Goal: Transaction & Acquisition: Obtain resource

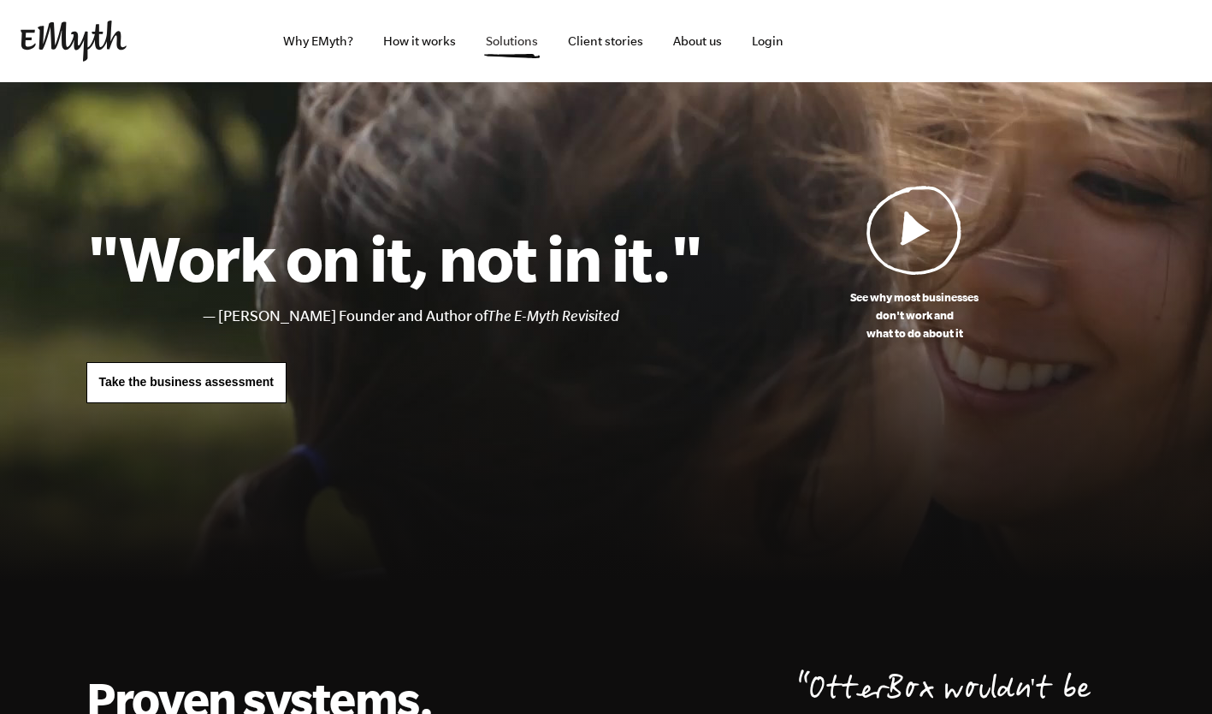
click at [491, 31] on link "Solutions" at bounding box center [512, 41] width 80 height 82
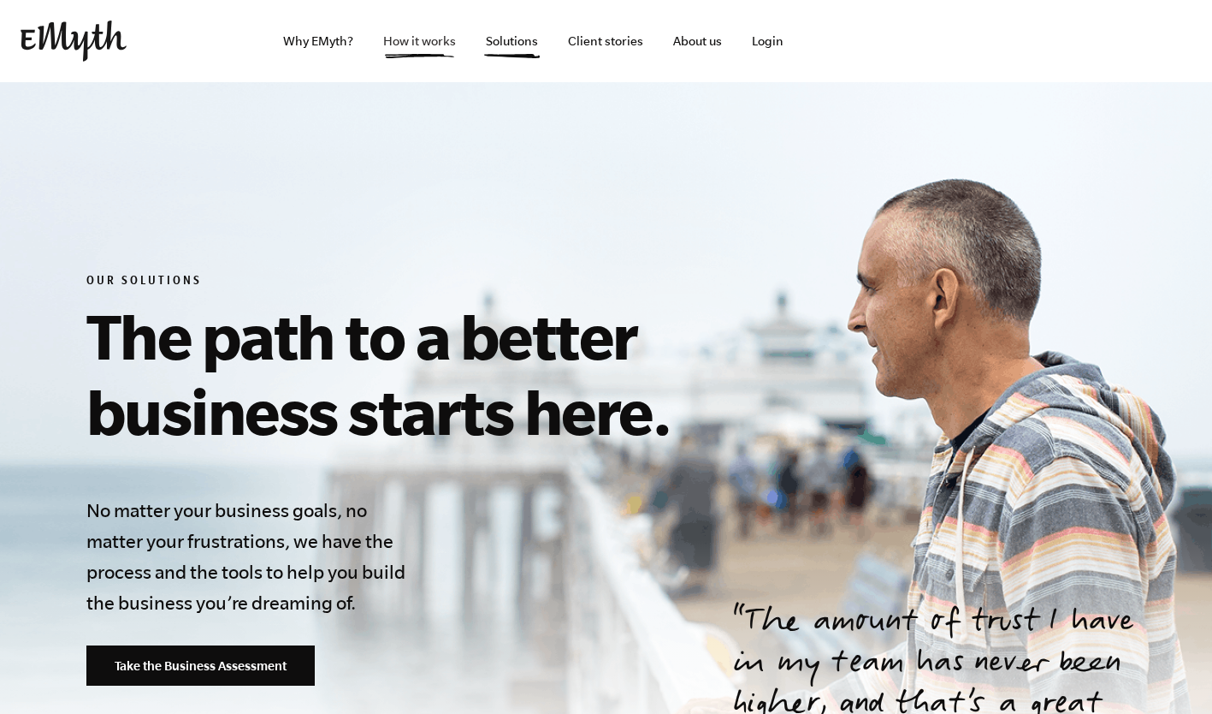
click at [412, 30] on link "How it works" at bounding box center [420, 41] width 100 height 82
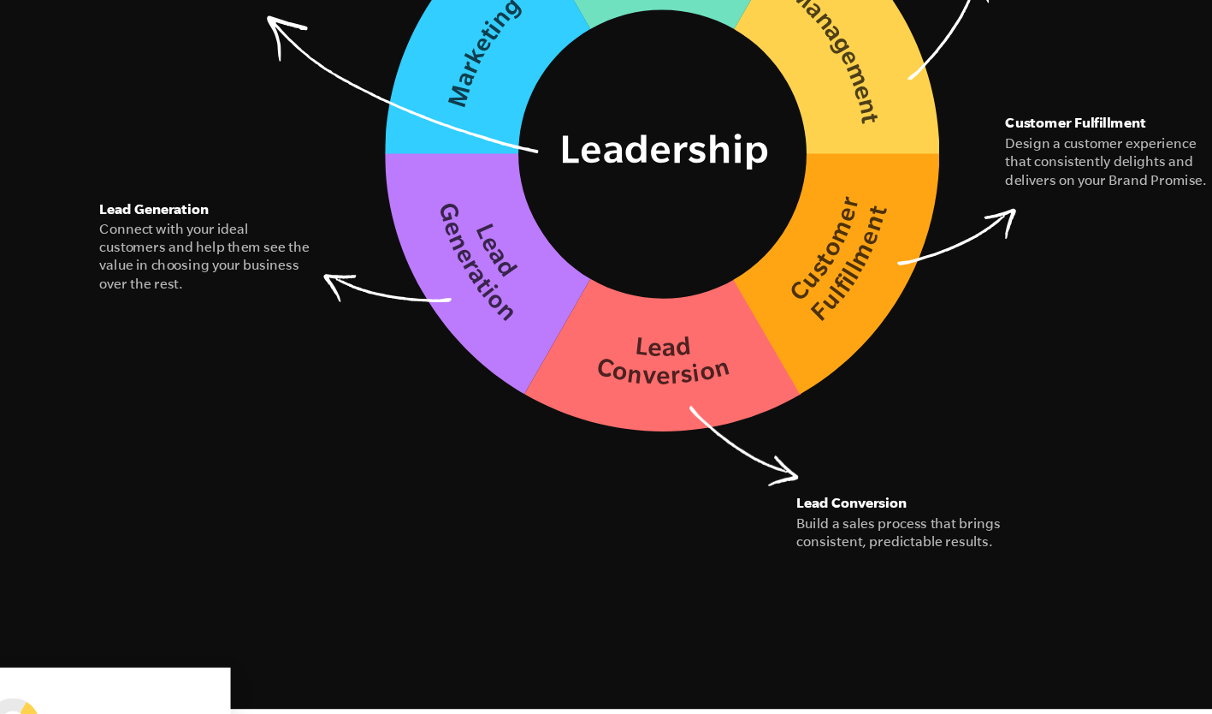
scroll to position [2682, 0]
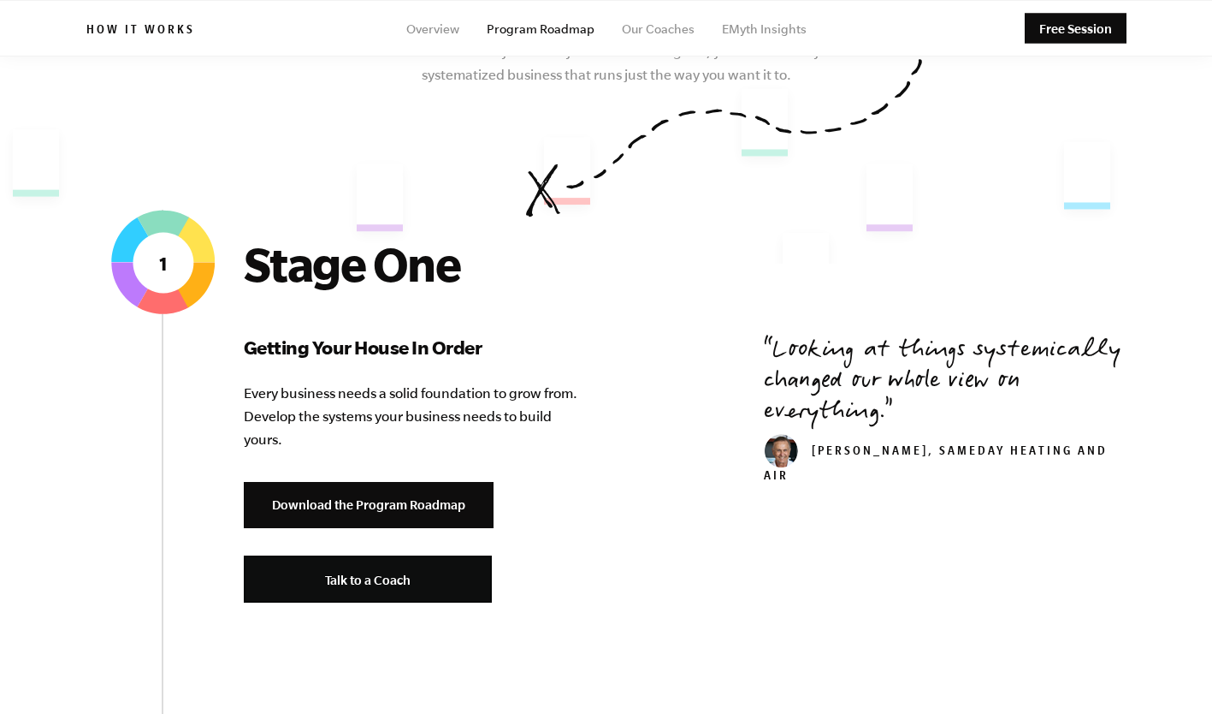
scroll to position [459, 0]
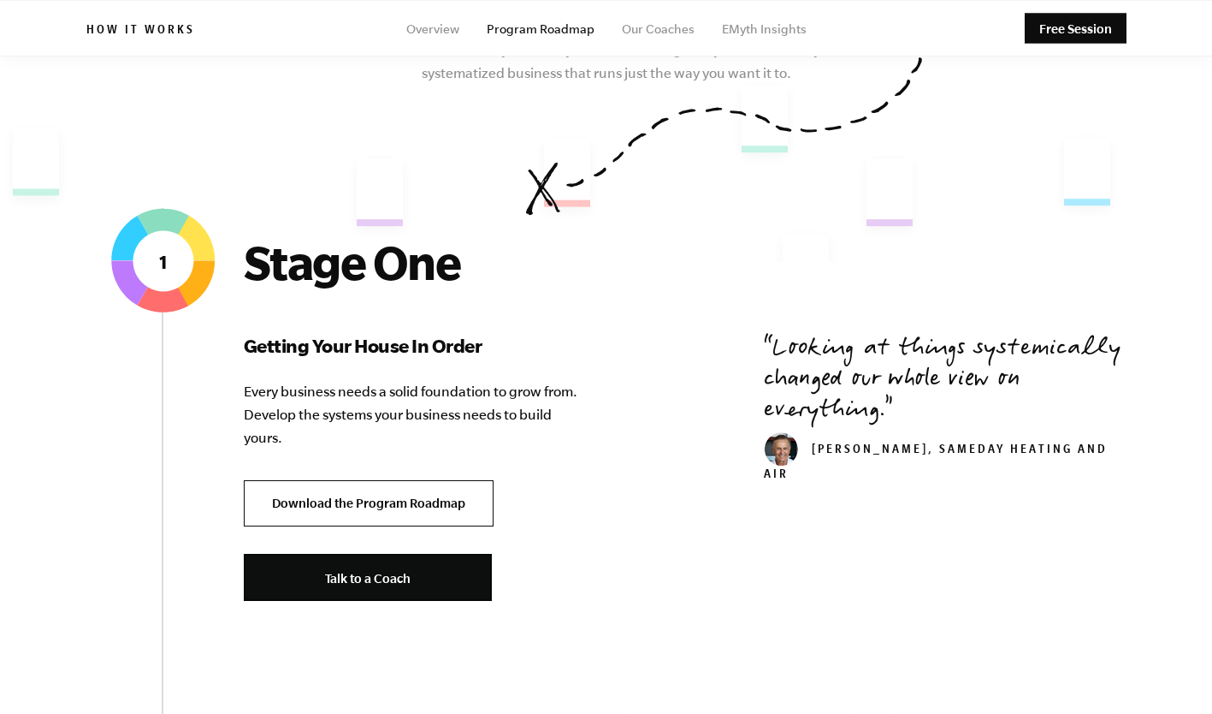
click at [414, 480] on link "Download the Program Roadmap" at bounding box center [369, 503] width 250 height 47
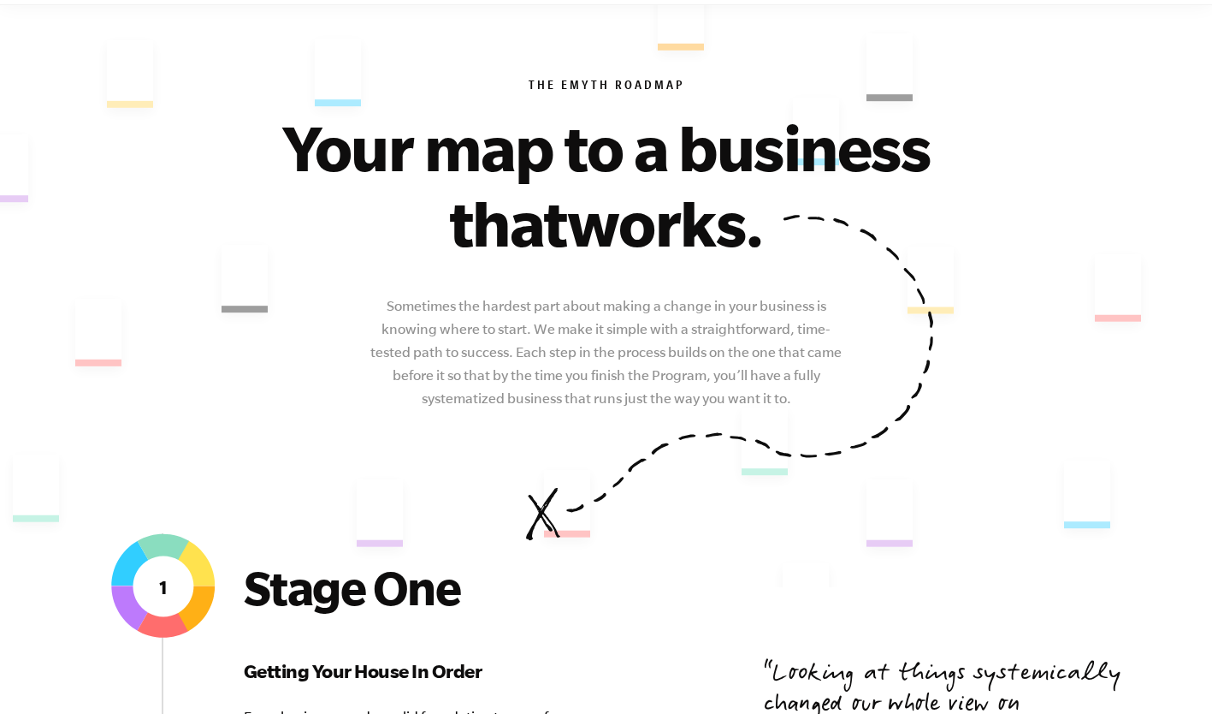
scroll to position [0, 0]
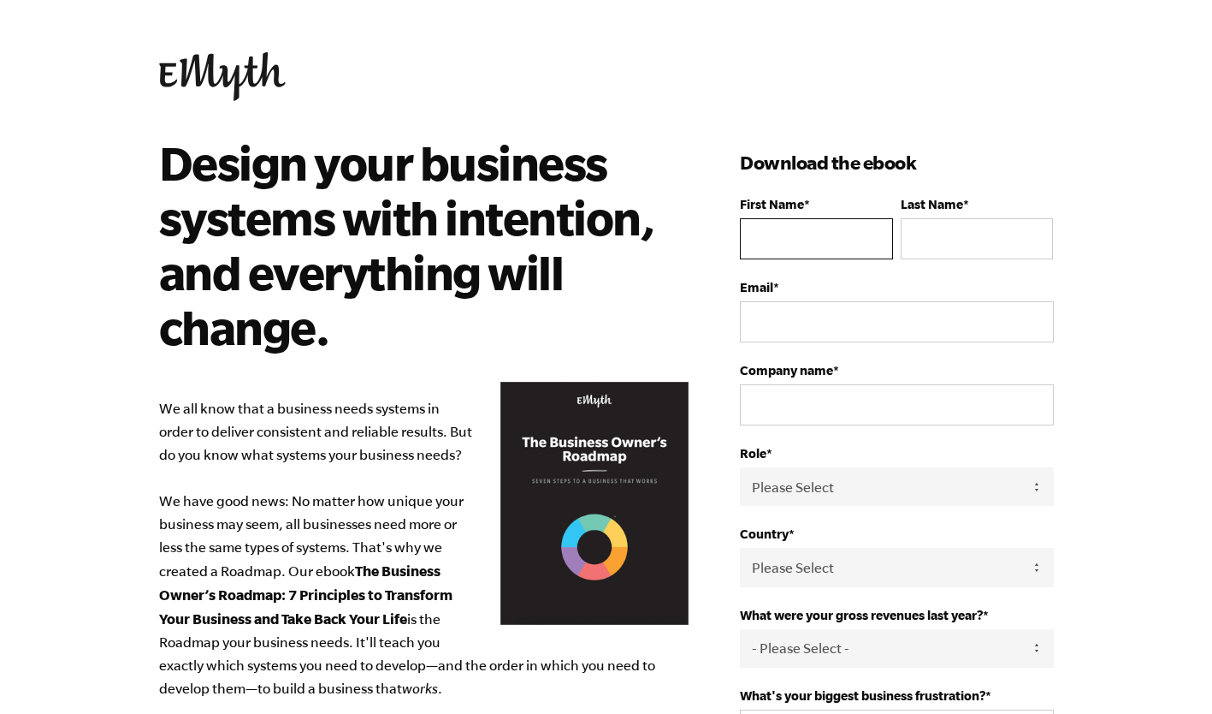
click at [757, 218] on input "First Name *" at bounding box center [816, 238] width 152 height 41
type input "[PERSON_NAME]"
type input "Assis"
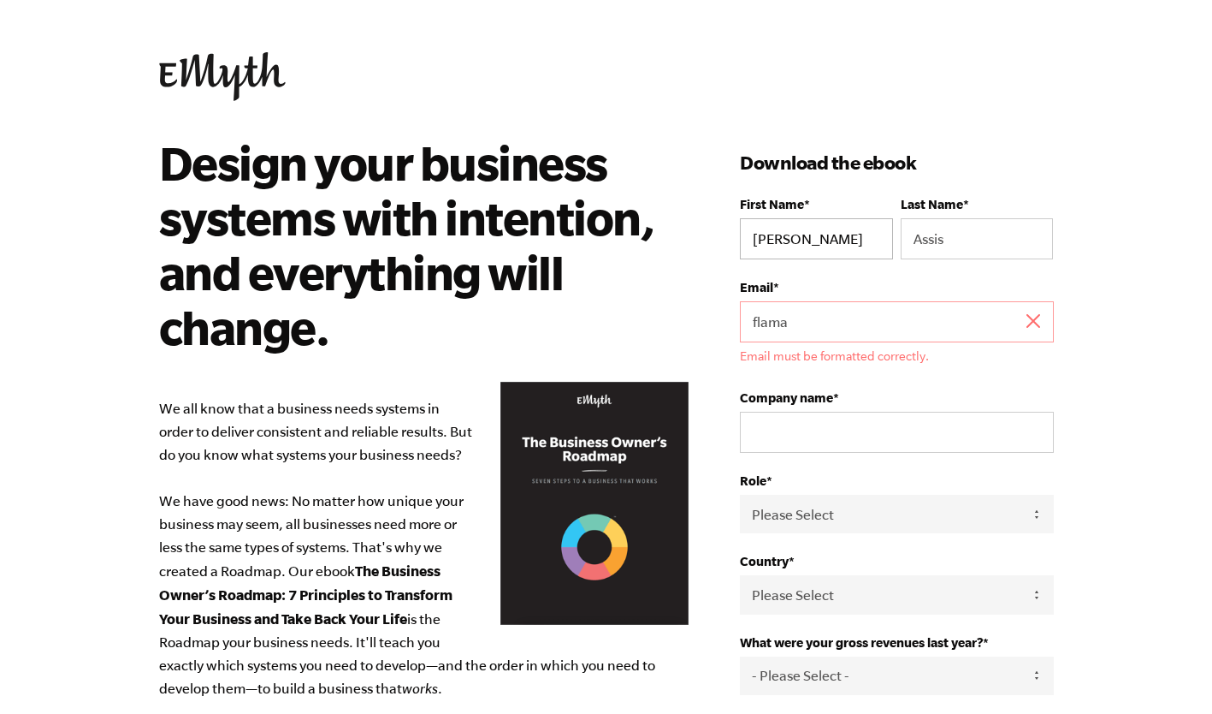
type input "flamassis@hotmail.com"
select select "Brazil"
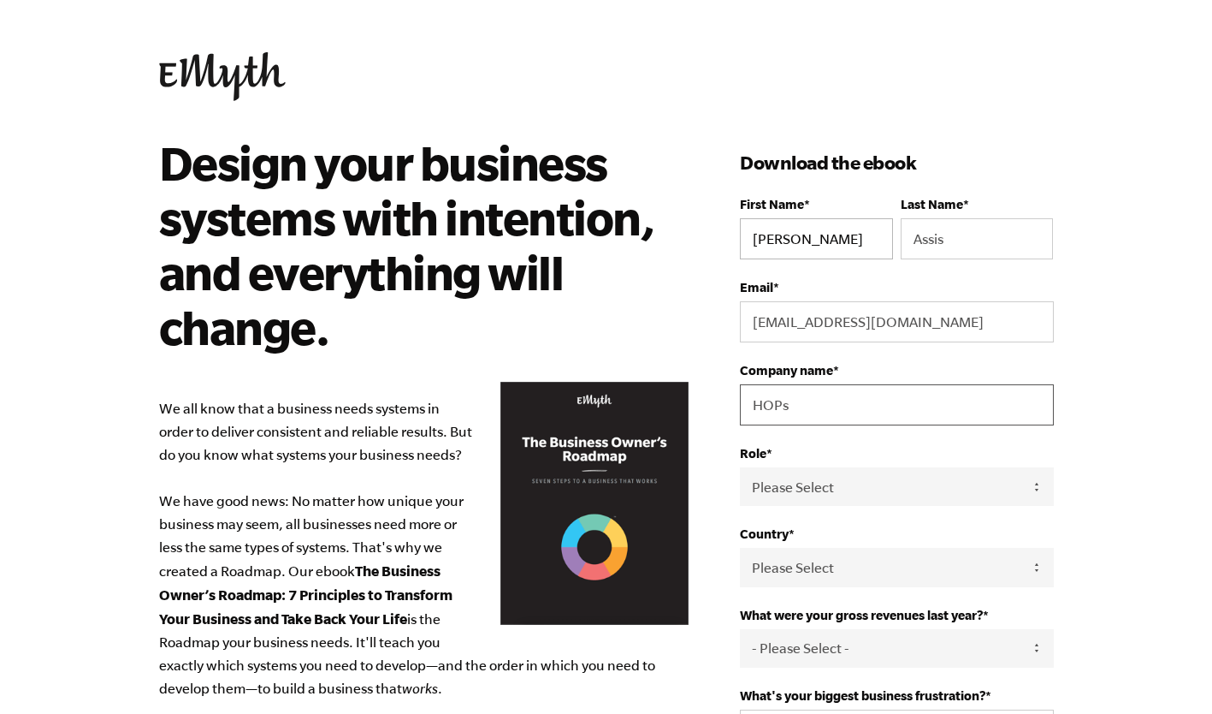
type input "HOPs"
click at [825, 467] on select "Please Select Owner Partner / Co-Owner Executive Employee / Other" at bounding box center [896, 486] width 313 height 39
select select "Owner"
click at [740, 467] on select "Please Select Owner Partner / Co-Owner Executive Employee / Other" at bounding box center [896, 486] width 313 height 39
click at [785, 629] on select "- Please Select - 0-75K 76-150K 151-275K 276-500K 501-750K 751-1M 1-2.5M 2.5-5M…" at bounding box center [896, 648] width 313 height 39
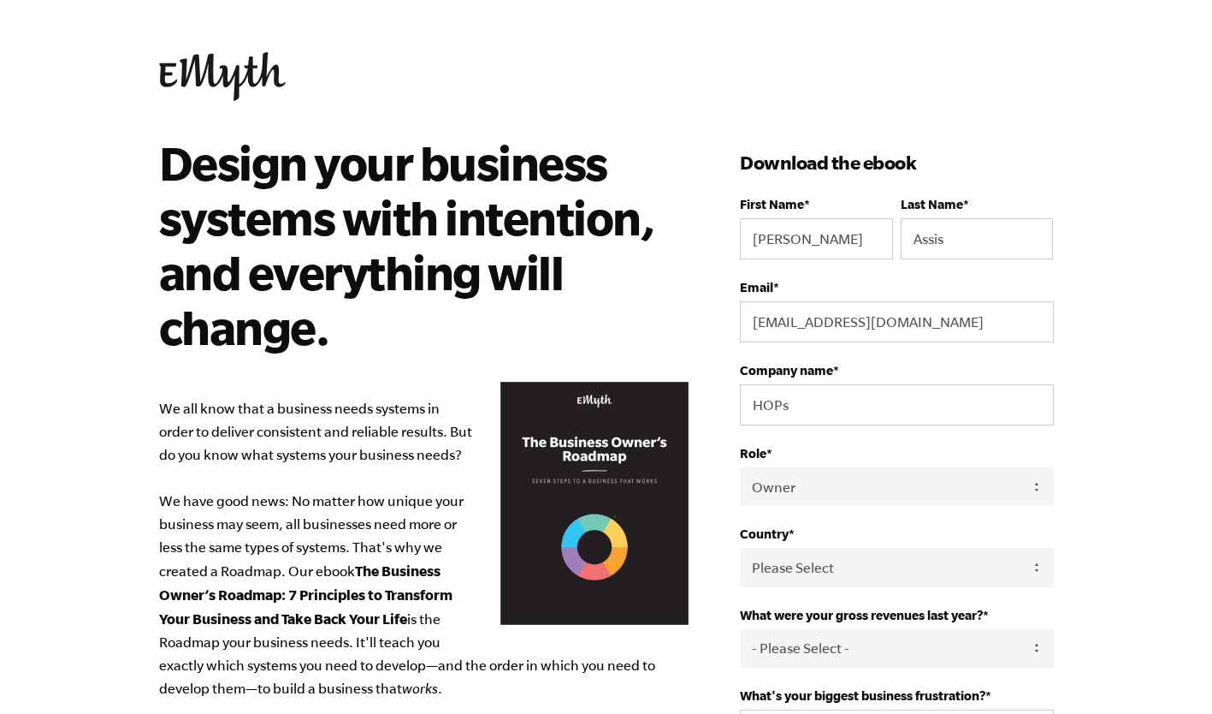
click at [1093, 244] on body "Design your business systems with intention, and everything will change. We all…" at bounding box center [606, 357] width 1212 height 714
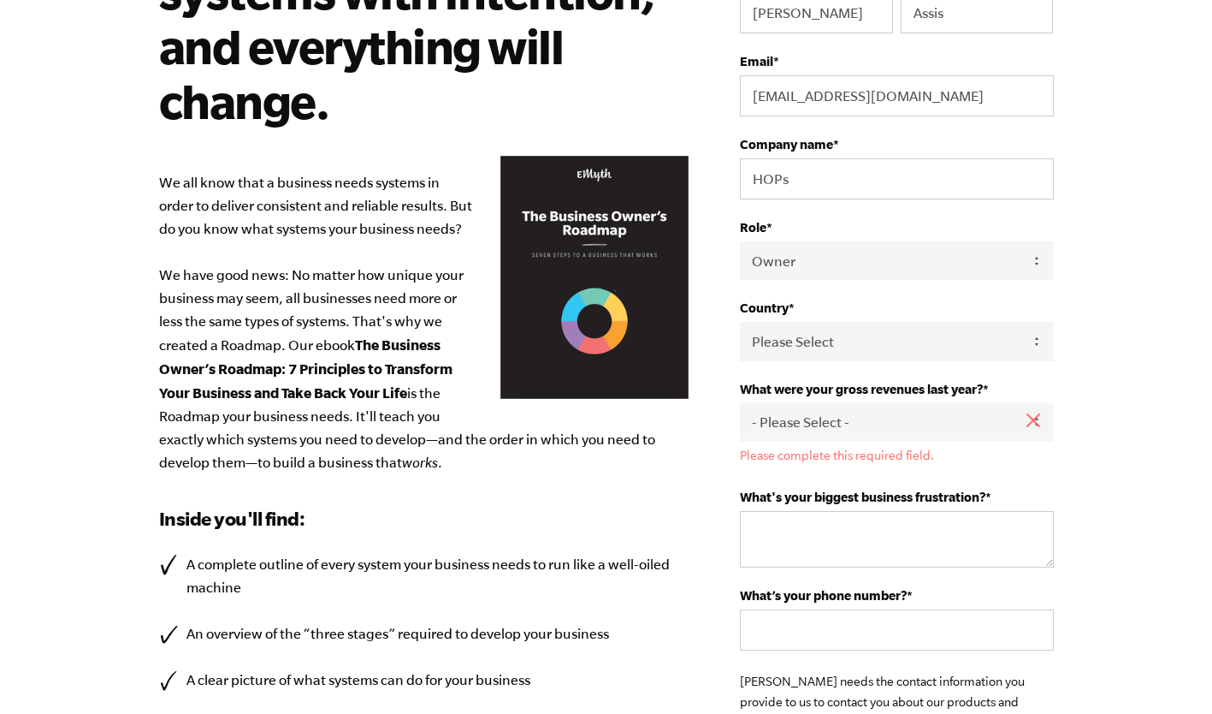
scroll to position [225, 0]
click at [841, 404] on select "- Please Select - 0-75K 76-150K 151-275K 276-500K 501-750K 751-1M 1-2.5M 2.5-5M…" at bounding box center [896, 423] width 313 height 39
select select "151-275K"
click at [740, 404] on select "- Please Select - 0-75K 76-150K 151-275K 276-500K 501-750K 751-1M 1-2.5M 2.5-5M…" at bounding box center [896, 423] width 313 height 39
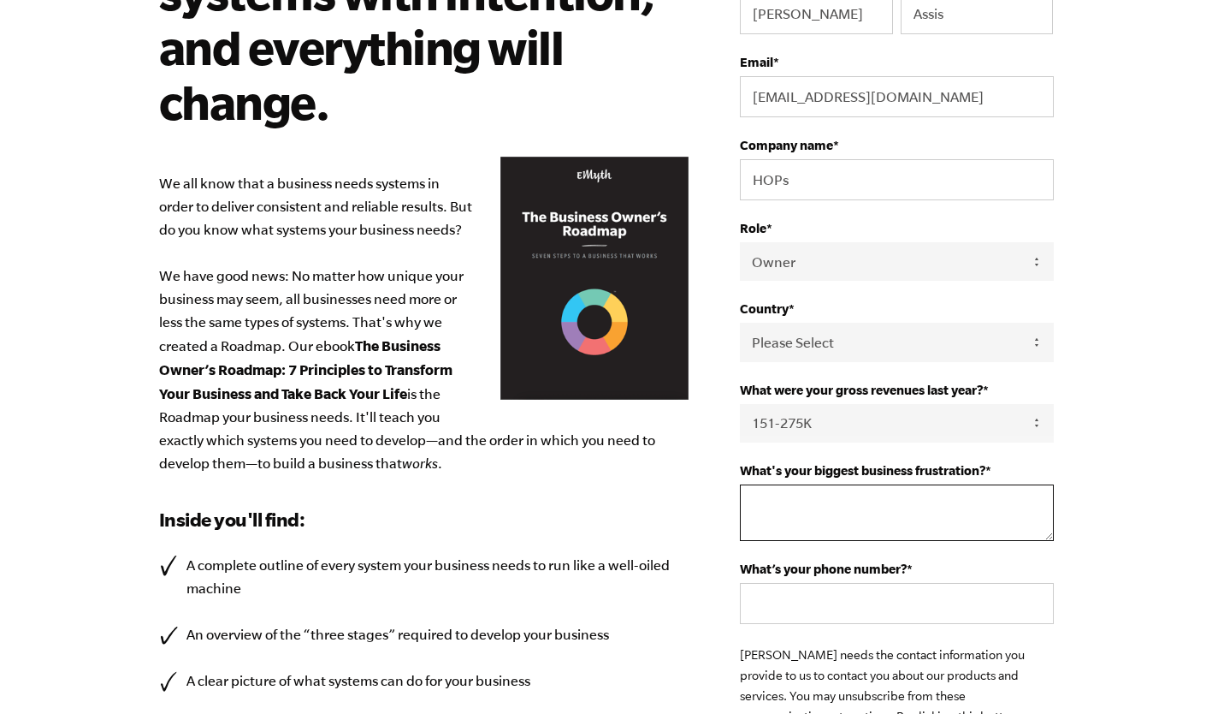
click at [775, 484] on textarea "What's your biggest business frustration? *" at bounding box center [896, 512] width 313 height 56
type textarea "Getting new customers"
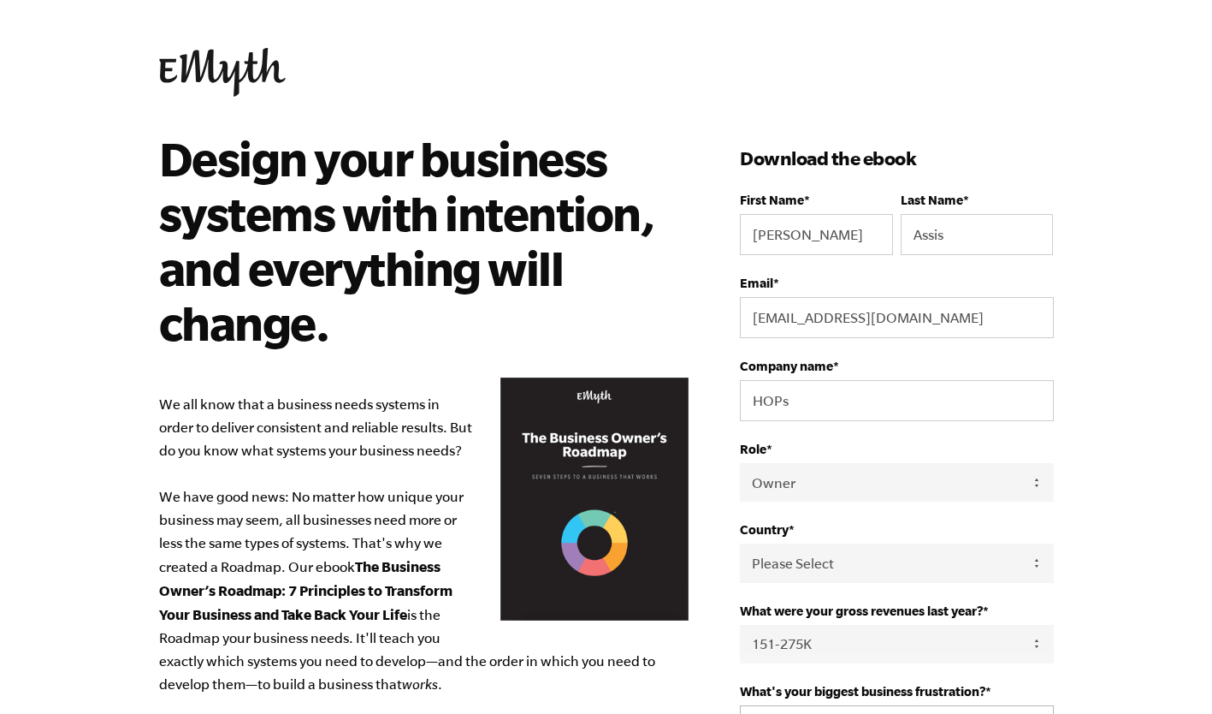
scroll to position [3, 0]
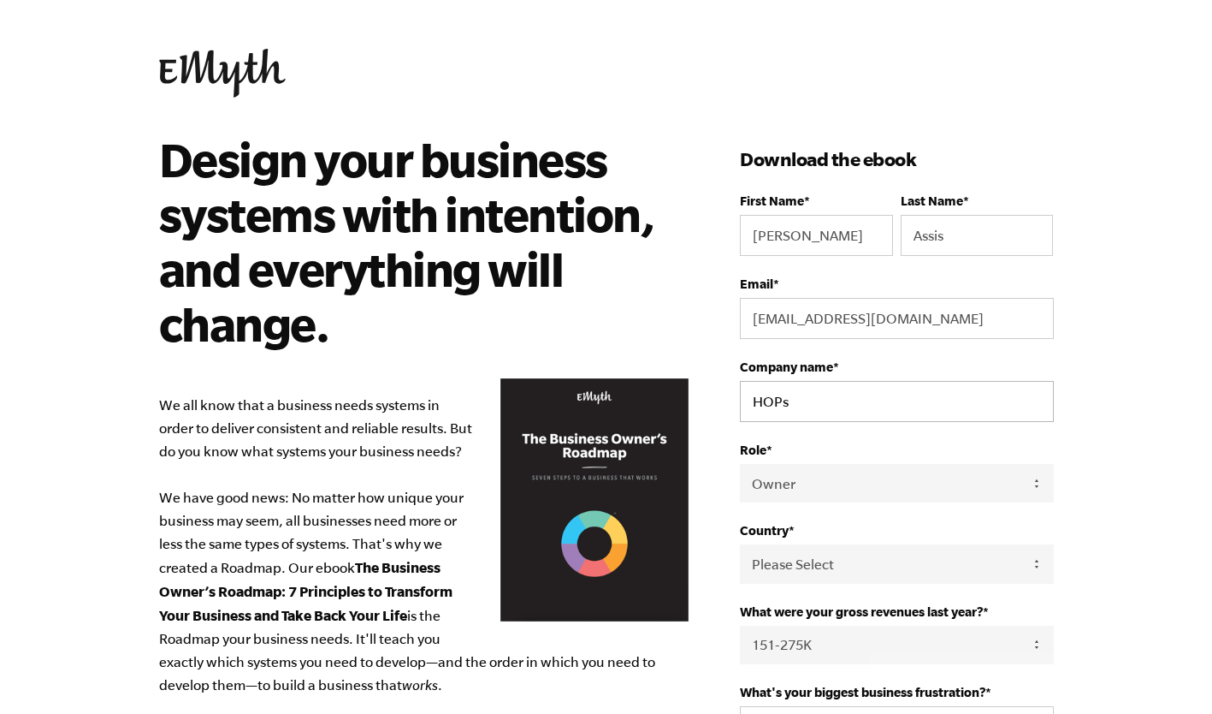
type input "988516595"
drag, startPoint x: 797, startPoint y: 310, endPoint x: 553, endPoint y: 269, distance: 248.1
click at [553, 269] on div "Design your business systems with intention, and everything will change. We all…" at bounding box center [607, 671] width 936 height 1078
type input "Royal"
click at [1037, 321] on body "Design your business systems with intention, and everything will change. We all…" at bounding box center [606, 354] width 1212 height 714
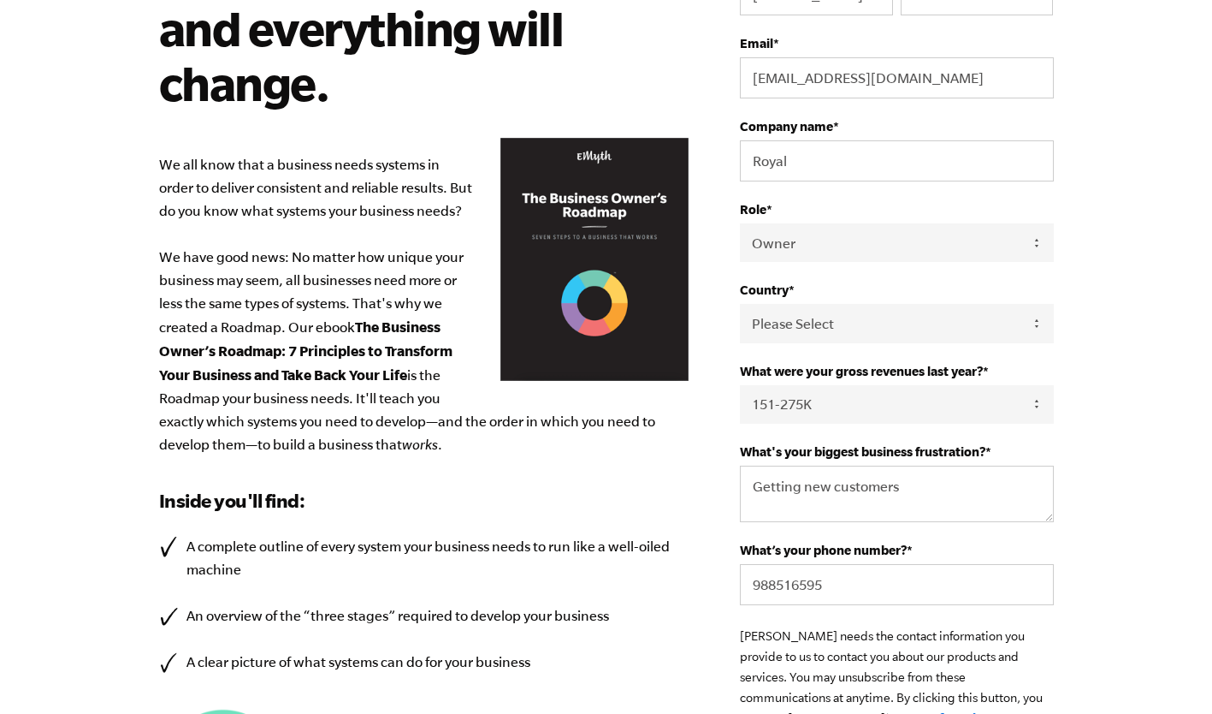
scroll to position [241, 0]
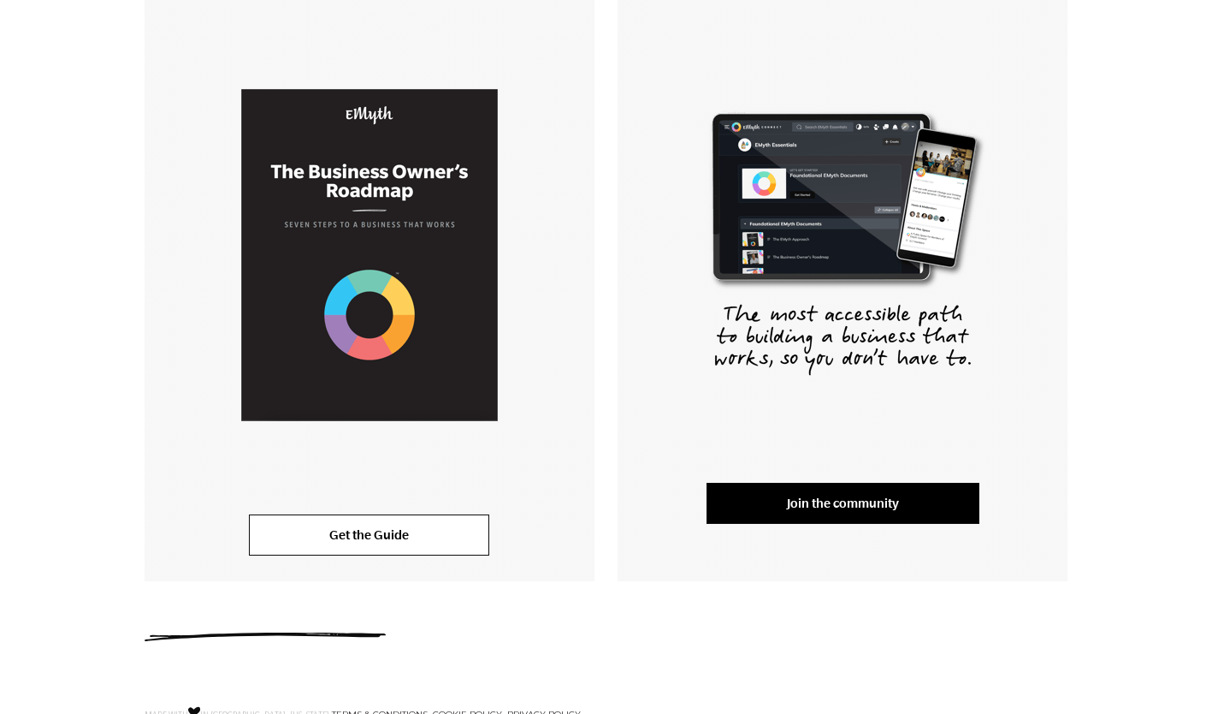
scroll to position [344, 0]
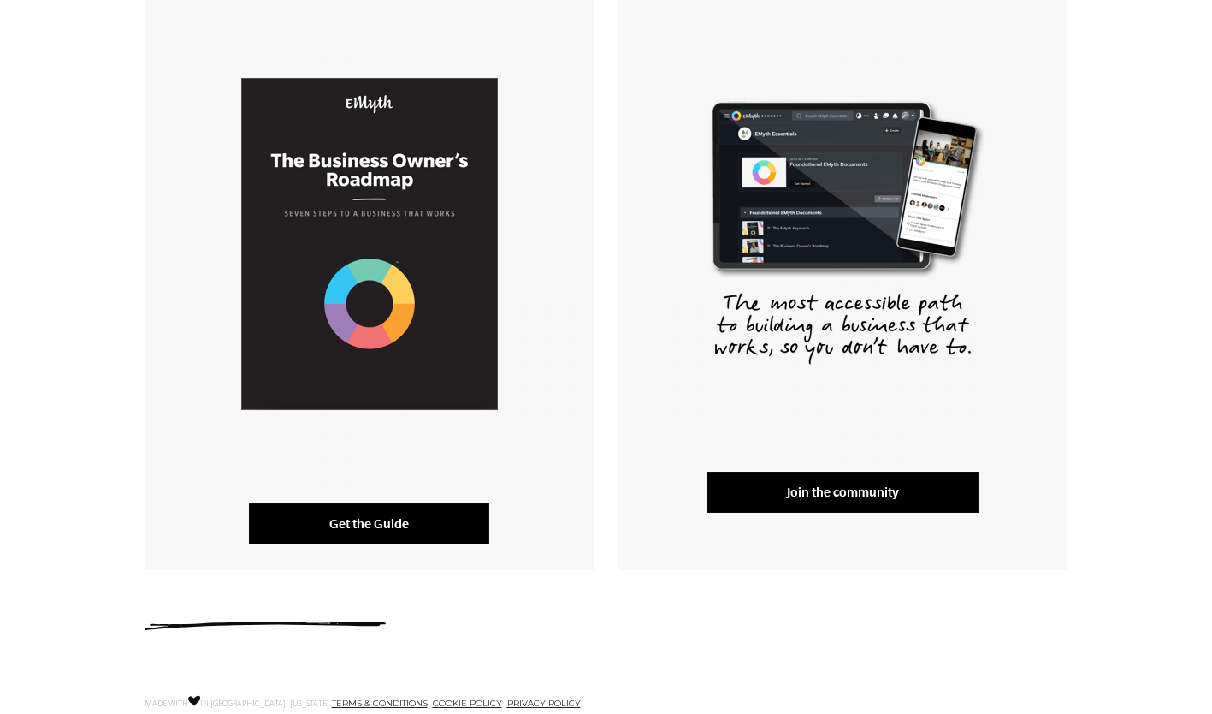
click at [363, 518] on link "Get the Guide" at bounding box center [369, 523] width 240 height 41
